Goal: Transaction & Acquisition: Purchase product/service

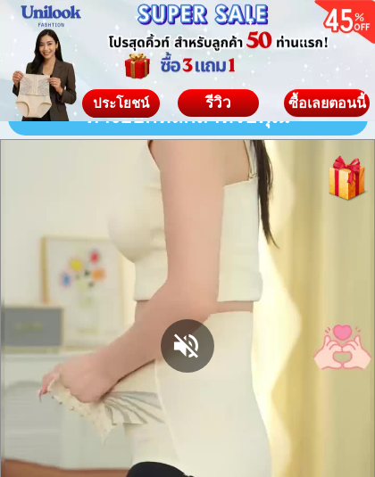
scroll to position [1616, 0]
click at [193, 345] on div at bounding box center [188, 347] width 54 height 54
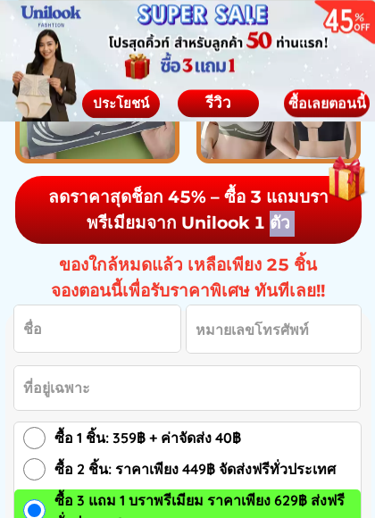
scroll to position [2428, 0]
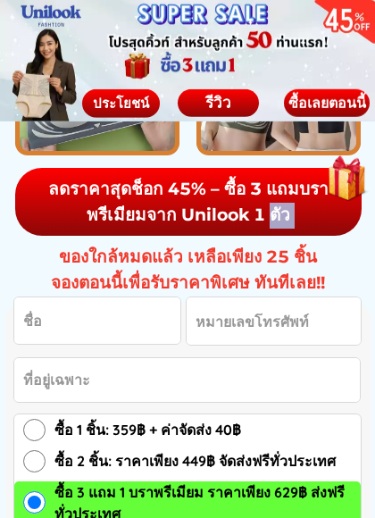
click at [77, 320] on input "Input full_name" at bounding box center [97, 320] width 166 height 46
type input "0618941423"
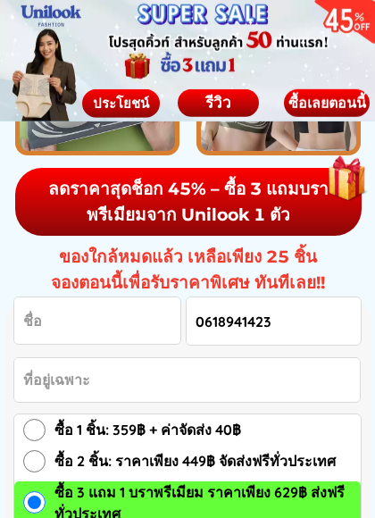
type input "0618941423"
type input "[PERSON_NAME]นาถศิริ"
click at [38, 472] on input "ซื้อ 3 แถม 1 บราพรีเมียม ราคาเพียง 629฿ ส่งฟรีทั่วประเทศ" at bounding box center [34, 502] width 22 height 22
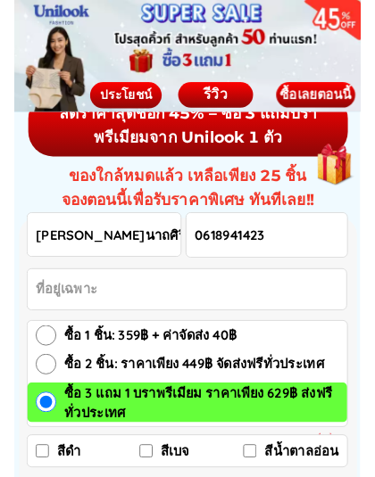
scroll to position [2490, 0]
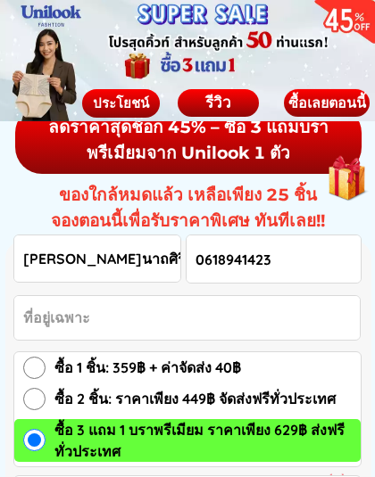
click at [36, 444] on input "ซื้อ 3 แถม 1 บราพรีเมียม ราคาเพียง 629฿ ส่งฟรีทั่วประเทศ" at bounding box center [34, 440] width 22 height 22
click at [34, 444] on input "ซื้อ 3 แถม 1 บราพรีเมียม ราคาเพียง 629฿ ส่งฟรีทั่วประเทศ" at bounding box center [34, 440] width 22 height 22
click at [33, 399] on input "ซื้อ 2 ชิ้น: ราคาเพียง 449฿ จัดส่งฟรีทั่วประเทศ" at bounding box center [34, 399] width 22 height 22
radio input "true"
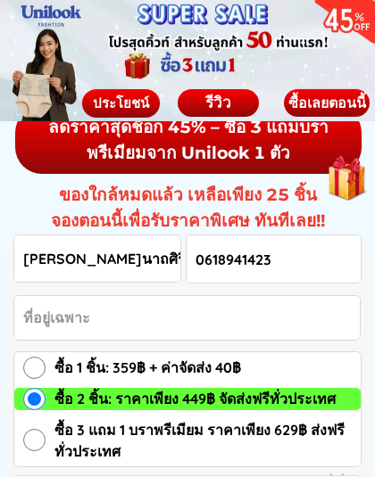
click at [42, 436] on input "ซื้อ 3 แถม 1 บราพรีเมียม ราคาเพียง 629฿ ส่งฟรีทั่วประเทศ" at bounding box center [34, 440] width 22 height 22
radio input "true"
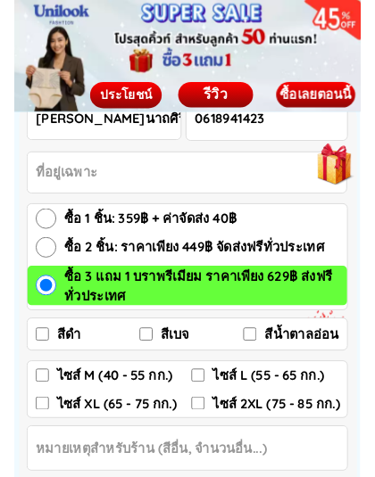
scroll to position [2620, 0]
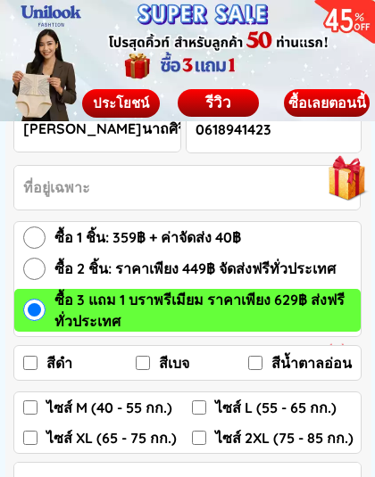
click at [201, 438] on input "ไซส์ 2XL (75 - 85 กก.)" at bounding box center [199, 438] width 14 height 14
checkbox input "true"
click at [253, 364] on input "สีน้ำตาลอ่อน" at bounding box center [255, 363] width 14 height 14
checkbox input "true"
click at [141, 362] on input "สีเบจ" at bounding box center [143, 363] width 14 height 14
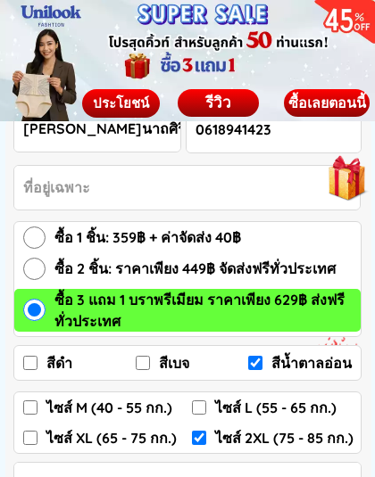
checkbox input "true"
click at [37, 366] on input "สีดำ" at bounding box center [30, 363] width 14 height 14
checkbox input "true"
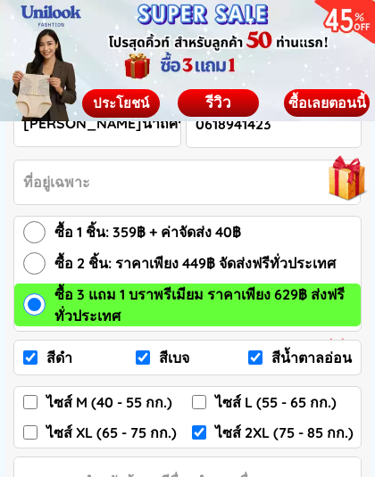
scroll to position [2625, 0]
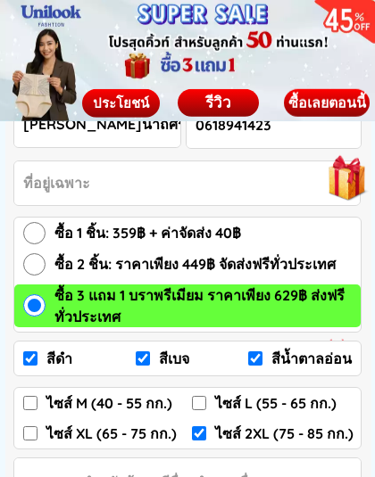
click at [69, 187] on input "Input address" at bounding box center [186, 184] width 345 height 44
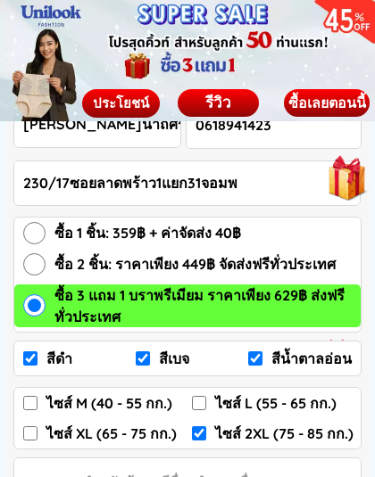
type input "230/17ซอยลาดพร้าว1แยก31จอมพ"
click button "submit" at bounding box center [0, 0] width 0 height 0
checkbox input "true"
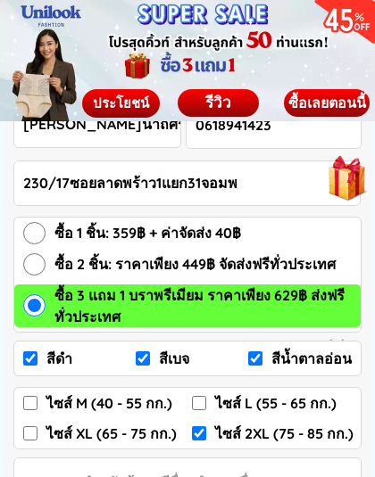
checkbox input "false"
checkbox input "true"
radio input "true"
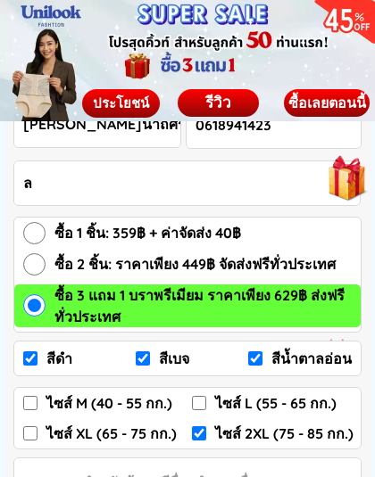
scroll to position [0, 0]
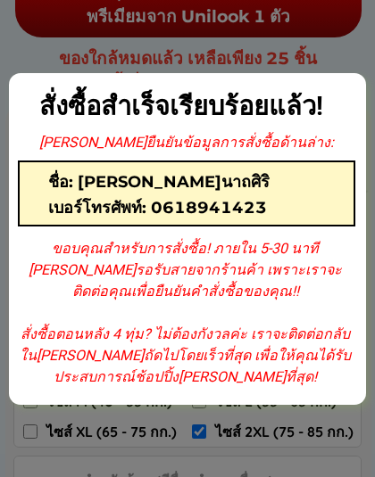
type input "ล"
click at [291, 205] on h1 "เบอร์โทรศัพท์: 0618941423" at bounding box center [200, 208] width 304 height 24
click at [268, 208] on h1 "เบอร์โทรศัพท์: 0618941423" at bounding box center [200, 208] width 304 height 24
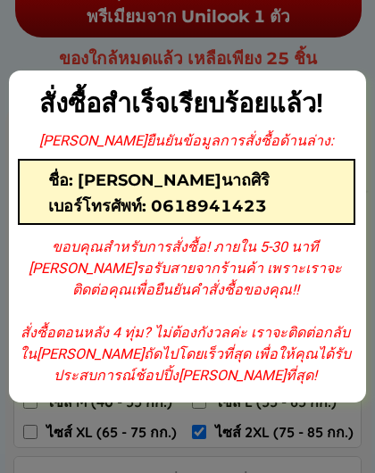
click at [369, 115] on div at bounding box center [187, 236] width 375 height 473
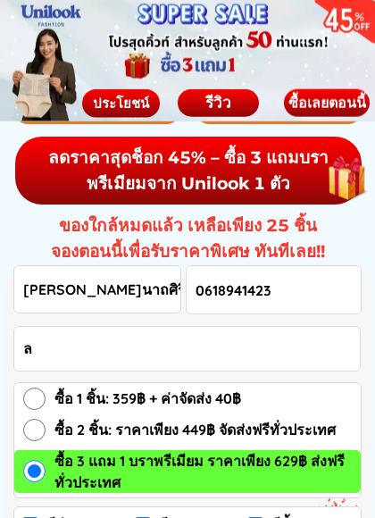
scroll to position [2460, 0]
click at [74, 283] on input "[PERSON_NAME]นาถศิริ" at bounding box center [97, 289] width 166 height 46
click at [65, 289] on input "[PERSON_NAME]นาถศิริ" at bounding box center [97, 289] width 166 height 46
type input "[PERSON_NAME]นาถศิริ"
click at [228, 291] on input "0618941423" at bounding box center [274, 289] width 174 height 47
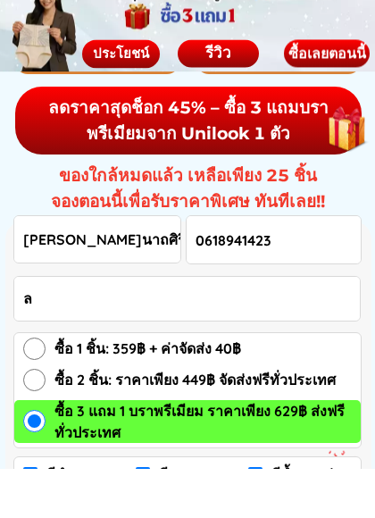
type input "0618941423"
click at [36, 327] on input "ล" at bounding box center [186, 349] width 345 height 44
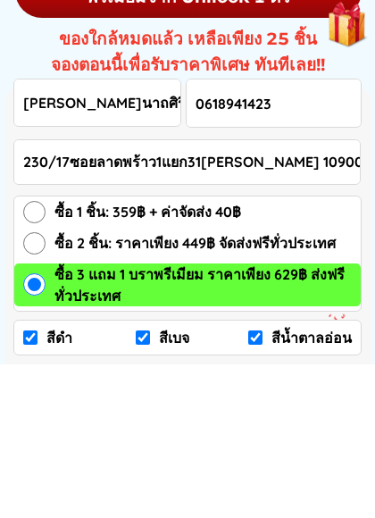
scroll to position [2495, 0]
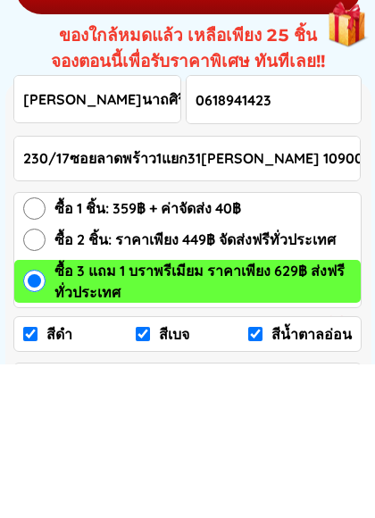
type input "230/17ซอยลาดพร้าว1แยก31[PERSON_NAME] 10900"
click at [37, 472] on input "สีดำ" at bounding box center [30, 488] width 14 height 14
checkbox input "true"
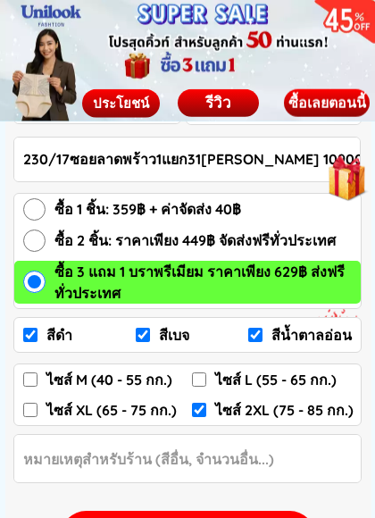
click at [142, 340] on input "สีเบจ" at bounding box center [143, 335] width 14 height 14
checkbox input "true"
click at [260, 331] on input "สีน้ำตาลอ่อน" at bounding box center [255, 335] width 14 height 14
checkbox input "true"
click at [37, 286] on input "ซื้อ 3 แถม 1 บราพรีเมียม ราคาเพียง 629฿ ส่งฟรีทั่วประเทศ" at bounding box center [34, 281] width 22 height 22
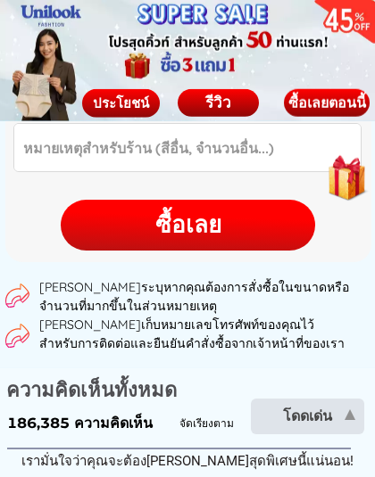
scroll to position [2959, 0]
click at [189, 228] on div "ซื้อเลย" at bounding box center [188, 225] width 254 height 35
checkbox input "true"
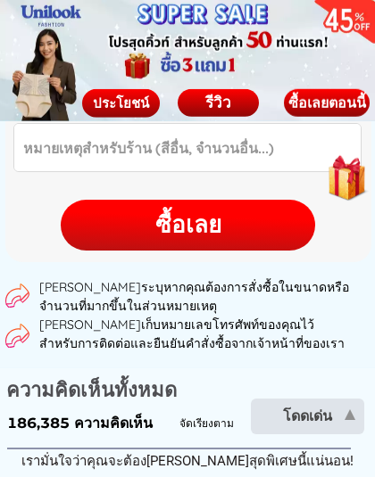
checkbox input "false"
radio input "true"
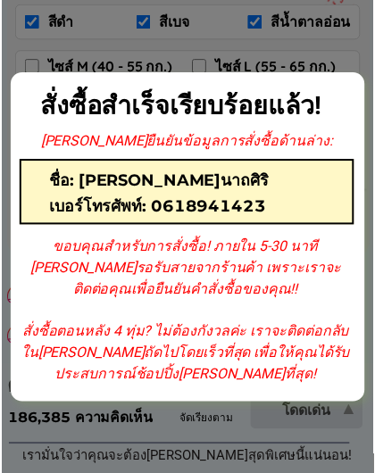
scroll to position [0, 0]
